Goal: Task Accomplishment & Management: Complete application form

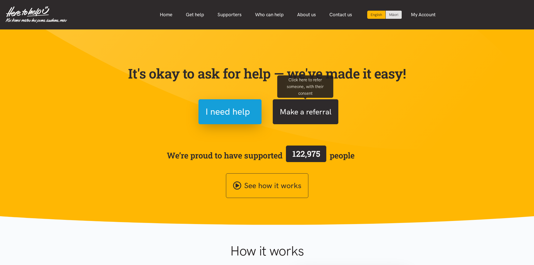
click at [314, 115] on button "Make a referral" at bounding box center [306, 111] width 66 height 25
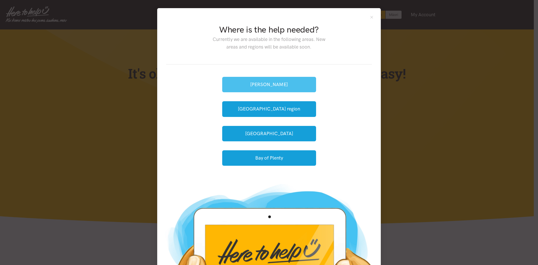
click at [278, 81] on button "[PERSON_NAME]" at bounding box center [269, 84] width 94 height 15
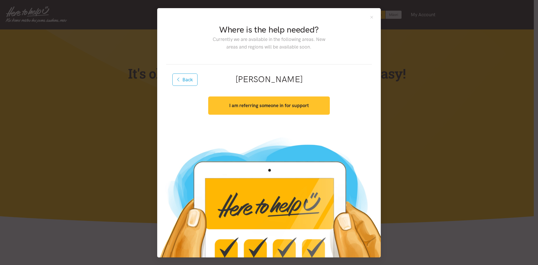
click at [258, 110] on button "I am referring someone in for support" at bounding box center [268, 105] width 121 height 18
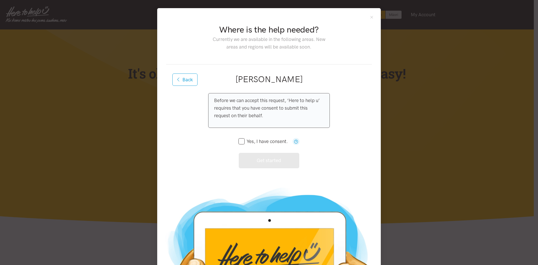
click at [248, 143] on input "Yes, I have consent." at bounding box center [263, 141] width 49 height 5
checkbox input "true"
click at [263, 158] on button "Get started" at bounding box center [269, 160] width 61 height 15
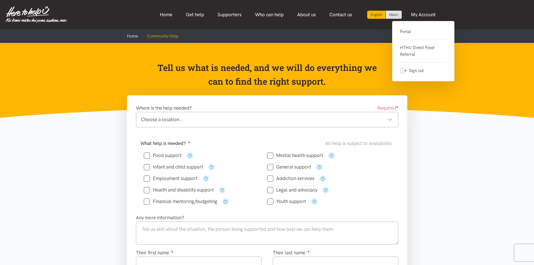
click at [403, 29] on link "Portal" at bounding box center [423, 33] width 47 height 11
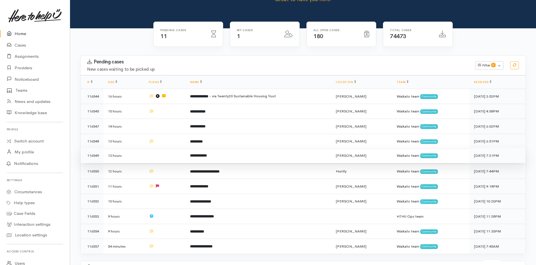
scroll to position [84, 0]
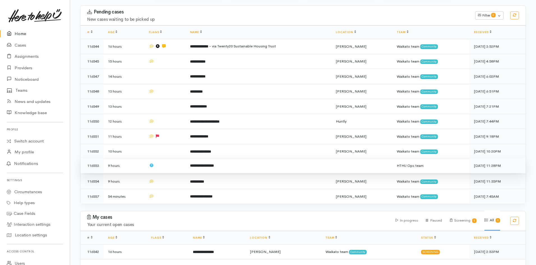
click at [241, 166] on td "**********" at bounding box center [259, 165] width 146 height 15
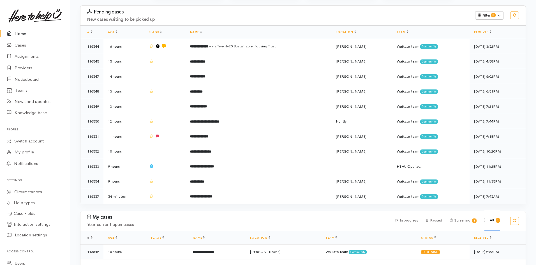
scroll to position [96, 0]
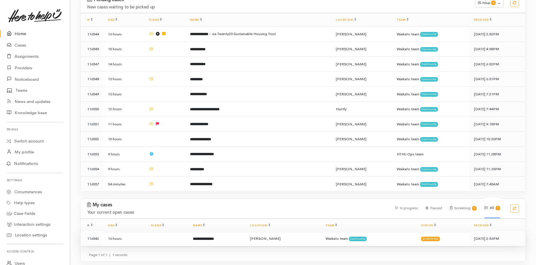
click at [286, 239] on td "Hamilton" at bounding box center [283, 238] width 75 height 15
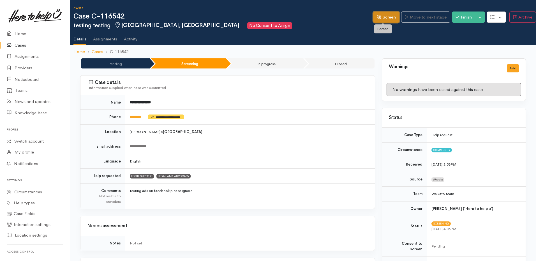
click at [378, 19] on link "Screen" at bounding box center [386, 16] width 26 height 11
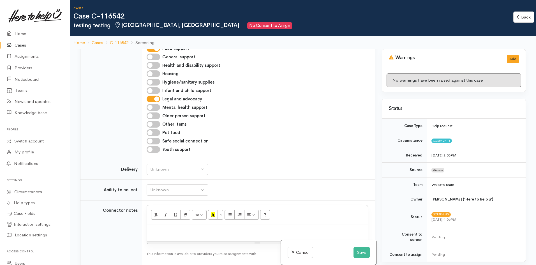
scroll to position [303, 0]
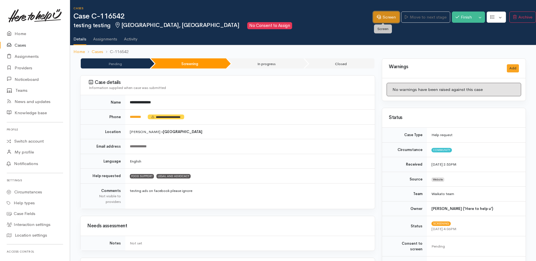
click at [379, 18] on link "Screen" at bounding box center [386, 16] width 26 height 11
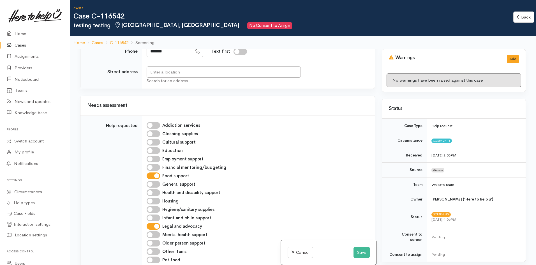
scroll to position [84, 0]
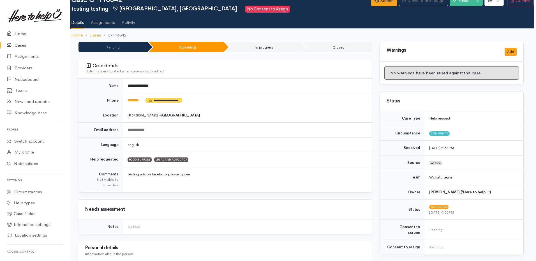
scroll to position [0, 2]
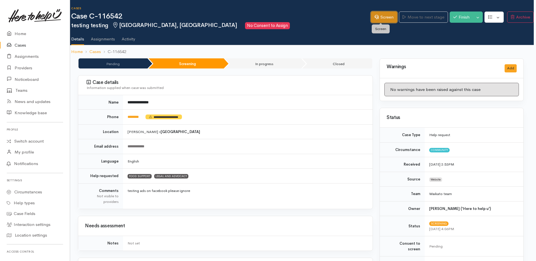
click at [387, 21] on link "Screen" at bounding box center [384, 16] width 26 height 11
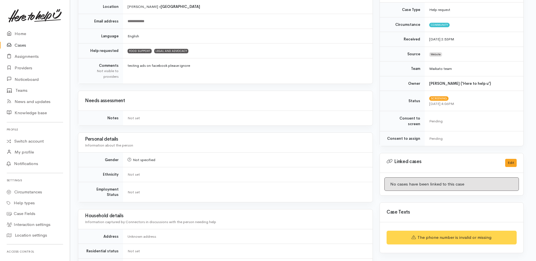
scroll to position [140, 2]
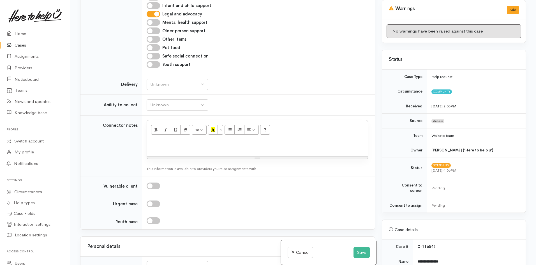
scroll to position [499, 0]
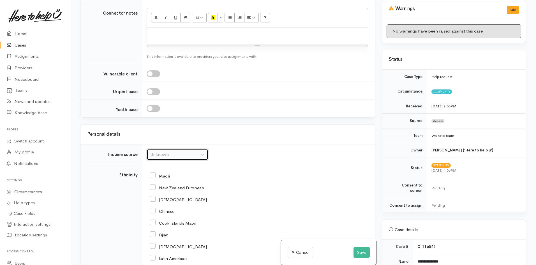
click at [201, 152] on button "Unknown" at bounding box center [178, 154] width 62 height 11
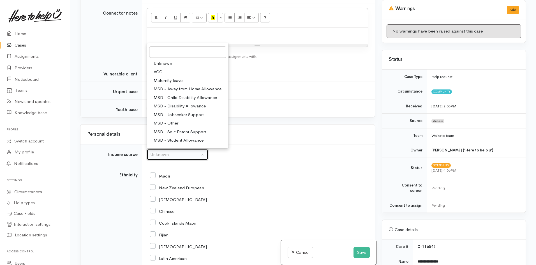
click at [202, 152] on button "Unknown" at bounding box center [178, 154] width 62 height 11
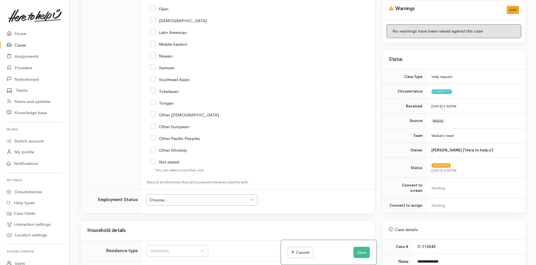
scroll to position [780, 0]
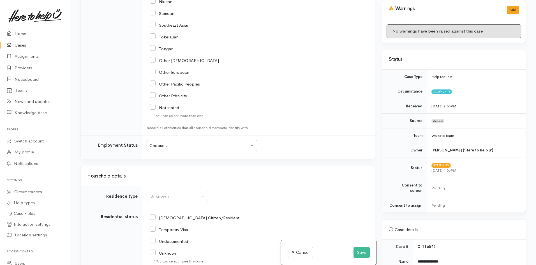
click at [230, 147] on div "Choose..." at bounding box center [199, 145] width 100 height 6
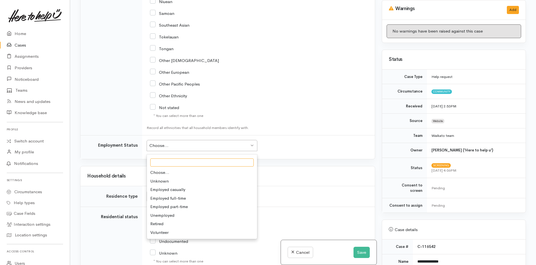
click at [230, 147] on div "Choose..." at bounding box center [199, 145] width 100 height 6
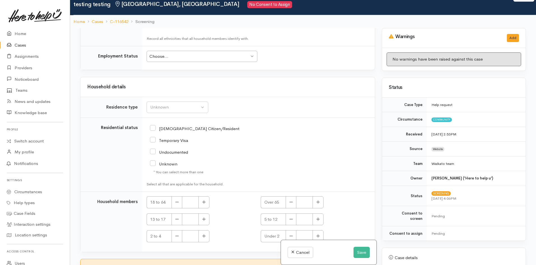
scroll to position [920, 0]
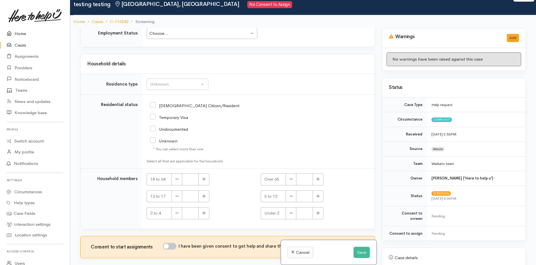
click at [19, 36] on link "Home" at bounding box center [35, 33] width 70 height 11
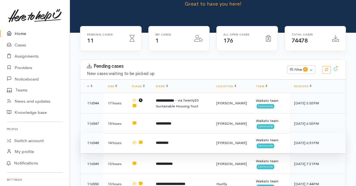
scroll to position [22, 0]
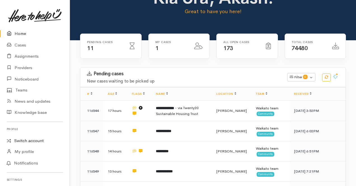
click at [29, 143] on link "Switch account" at bounding box center [35, 141] width 70 height 11
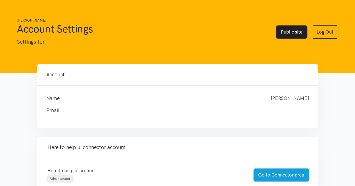
click at [283, 33] on link "Public site" at bounding box center [291, 32] width 31 height 13
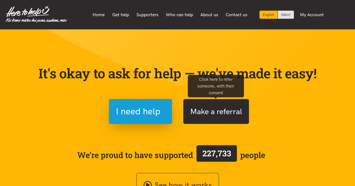
click at [213, 113] on button "Make a referral" at bounding box center [216, 111] width 66 height 25
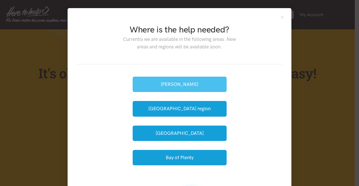
click at [186, 86] on button "[PERSON_NAME]" at bounding box center [180, 84] width 94 height 15
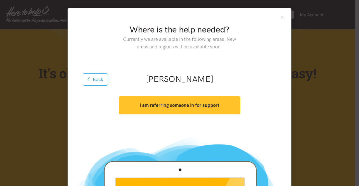
click at [196, 104] on strong "I am referring someone in for support" at bounding box center [180, 106] width 80 height 6
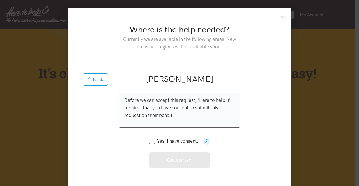
click at [150, 141] on input "Yes, I have consent." at bounding box center [173, 141] width 49 height 5
checkbox input "true"
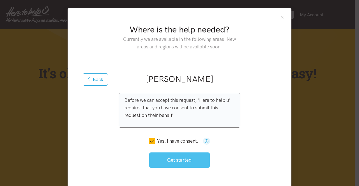
click at [191, 160] on button "Get started" at bounding box center [179, 160] width 61 height 15
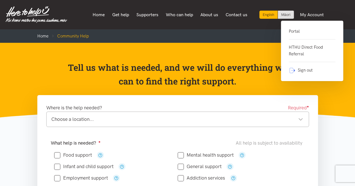
click at [298, 31] on link "Portal" at bounding box center [311, 33] width 47 height 11
